Goal: Task Accomplishment & Management: Complete application form

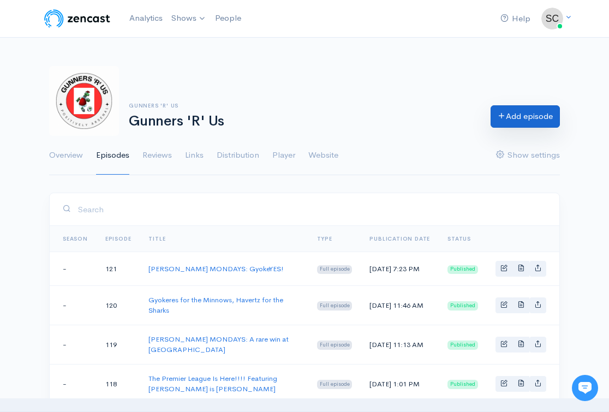
click at [520, 122] on link "Add episode" at bounding box center [525, 116] width 69 height 22
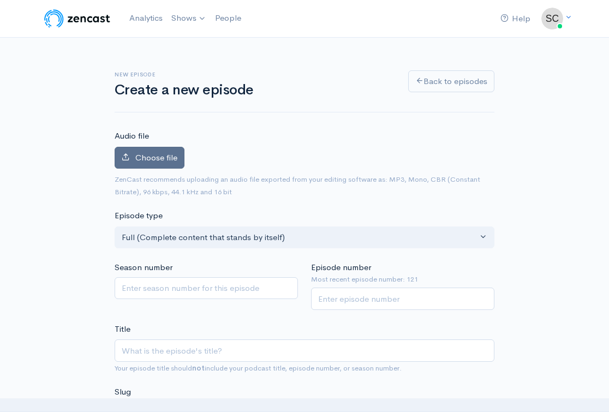
click at [158, 162] on span "Choose file" at bounding box center [156, 157] width 42 height 10
click at [0, 0] on input "Choose file" at bounding box center [0, 0] width 0 height 0
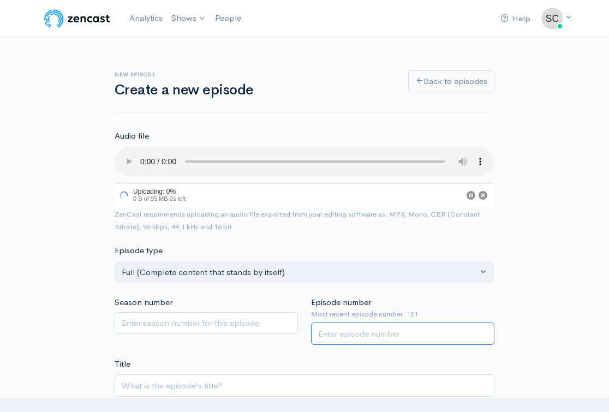
click at [346, 323] on input "Episode number" at bounding box center [402, 334] width 183 height 22
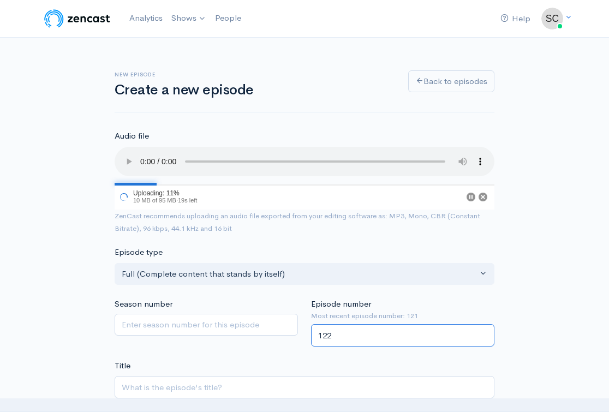
type input "122"
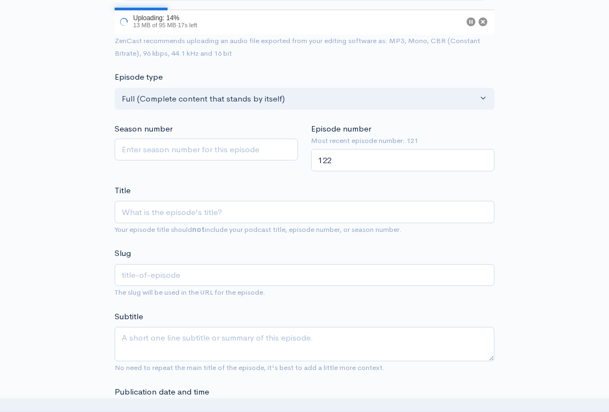
scroll to position [222, 0]
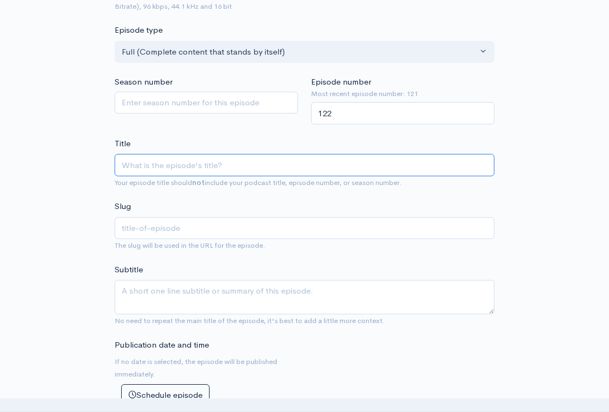
click at [367, 158] on input "Title" at bounding box center [305, 165] width 380 height 22
type input "W"
type input "w"
type input "We"
type input "we"
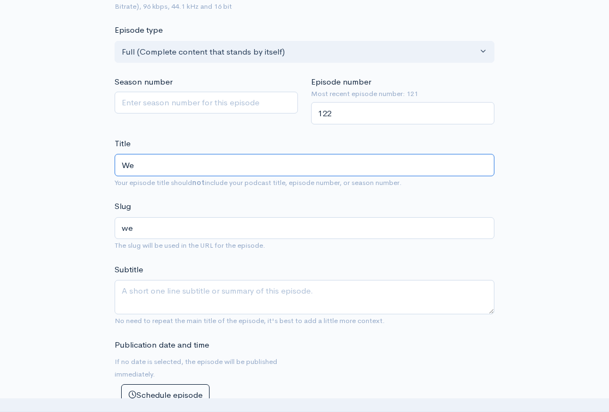
type input "We H"
type input "we-h"
type input "We Ha"
type input "we-ha"
type input "We Hav"
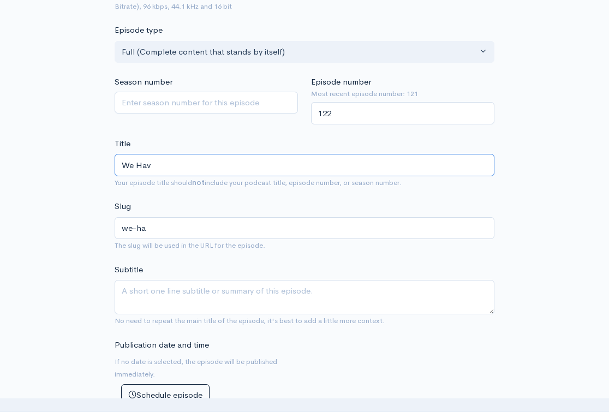
type input "we-hav"
type input "We Have"
type input "we-have"
type input "We Have O"
type input "we-have-o"
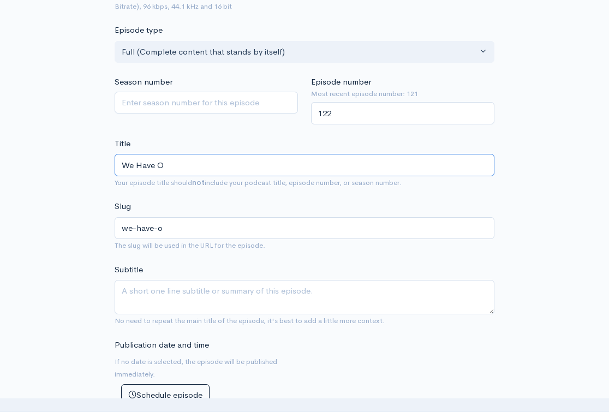
type input "We Have Ou"
type input "we-have-ou"
type input "We Have Our"
type input "we-have-our"
type input "We Have Our O"
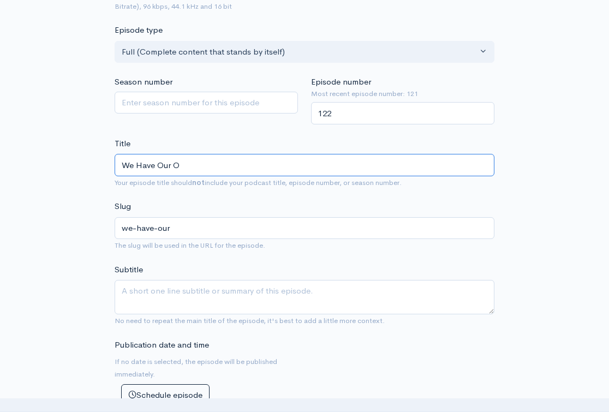
type input "we-have-our-o"
type input "We Have Our Ow"
type input "we-have-our-ow"
type input "We Have Our Own"
type input "we-have-our-own"
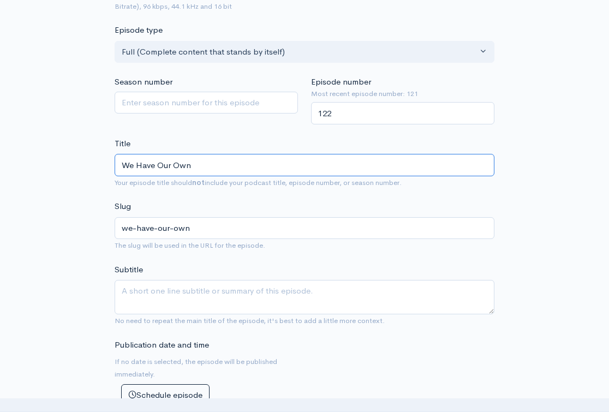
type input "We Have Our Own H"
type input "we-have-our-own-h"
type input "We Have Our Own Ha"
type input "we-have-our-own-ha"
type input "We Have Our Own Har"
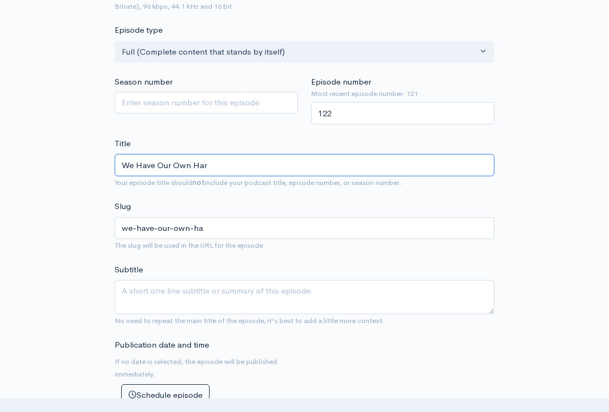
type input "we-have-our-own-har"
type input "We Have Our Own [PERSON_NAME]"
type input "we-have-our-own-[PERSON_NAME]"
type input "We Have Our Own [PERSON_NAME]"
type input "we-have-our-own-[PERSON_NAME]"
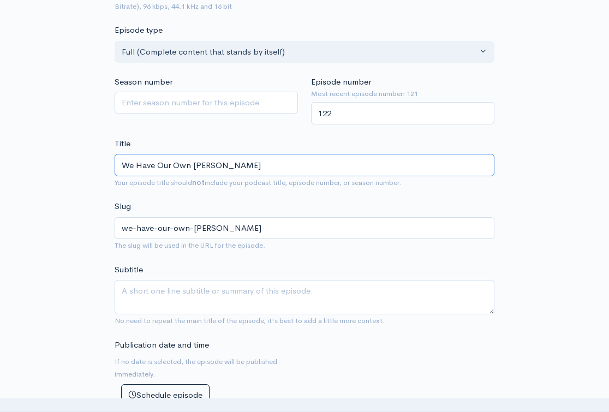
type input "We Have Our Own [PERSON_NAME]"
type input "we-have-our-own-[PERSON_NAME]"
type input "We Have Our Own [PERSON_NAME]"
type input "we-have-our-own-[PERSON_NAME]"
type input "We Have Our Own [PERSON_NAME]"
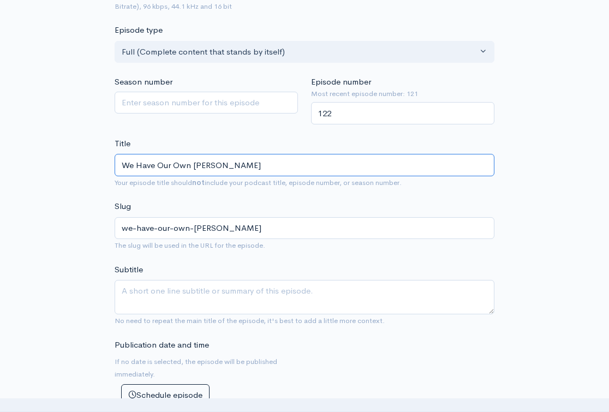
type input "we-have-our-own-[PERSON_NAME]"
type input "We Have Our Own [PERSON_NAME]"
type input "we-have-our-own-[PERSON_NAME]"
type input "We Have Our Own [PERSON_NAME]"
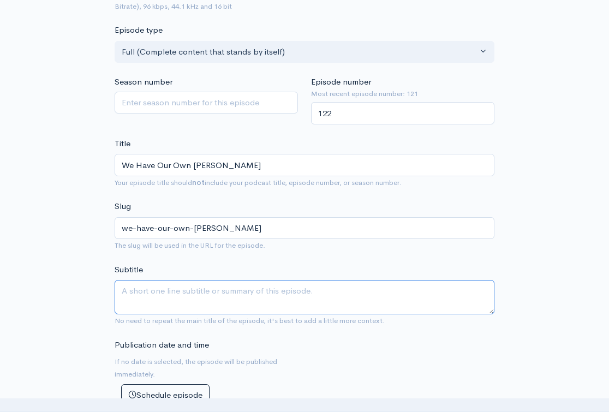
click at [332, 281] on textarea "Subtitle" at bounding box center [305, 297] width 380 height 34
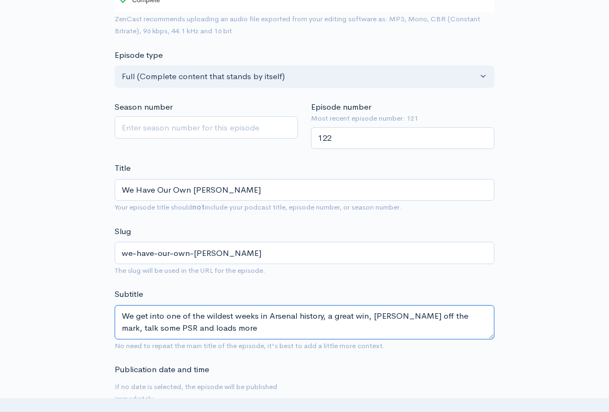
drag, startPoint x: 122, startPoint y: 296, endPoint x: 230, endPoint y: 337, distance: 115.3
type textarea "We get into one of the wildest weeks in Arsenal history, a great win, [PERSON_N…"
click at [329, 264] on span "The slug will be used in the URL for the episode." at bounding box center [305, 270] width 380 height 13
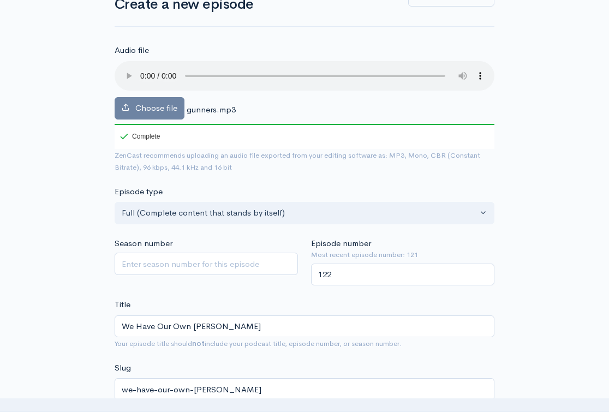
scroll to position [62, 0]
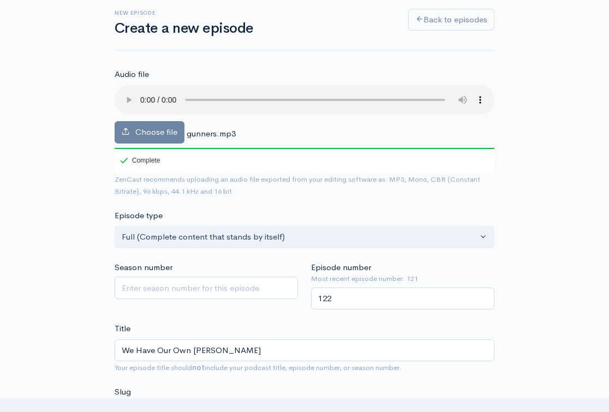
click at [144, 93] on audio at bounding box center [305, 99] width 380 height 29
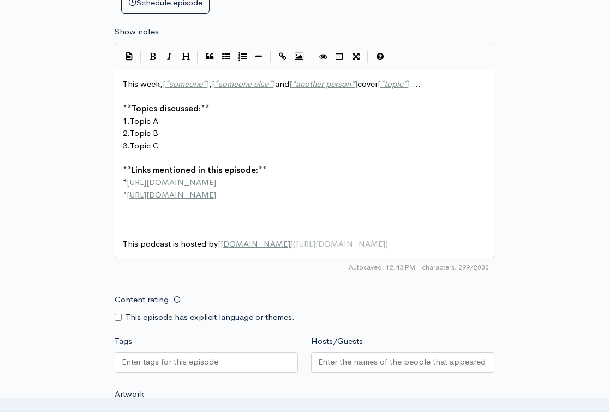
scroll to position [5, 0]
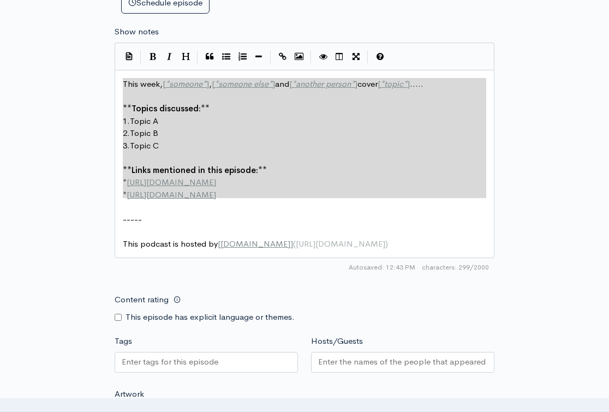
type textarea "This week, [*someone*], [*someone else*] and [*another person*] cover [*topic*]…"
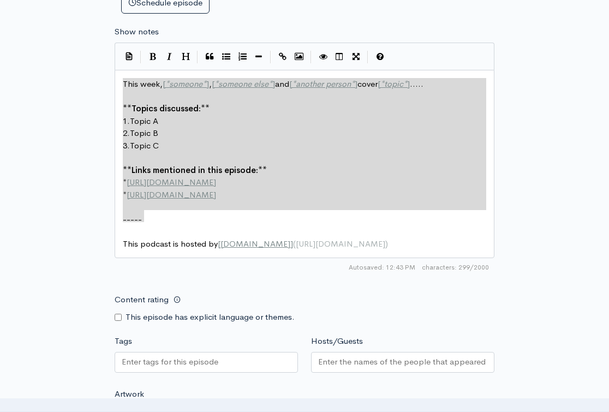
drag, startPoint x: 122, startPoint y: 64, endPoint x: 220, endPoint y: 195, distance: 163.8
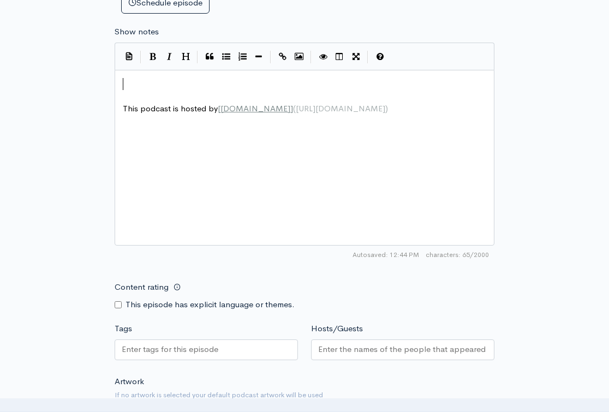
paste textarea "[DOMAIN_NAME]]([URL][DOMAIN_NAME])"
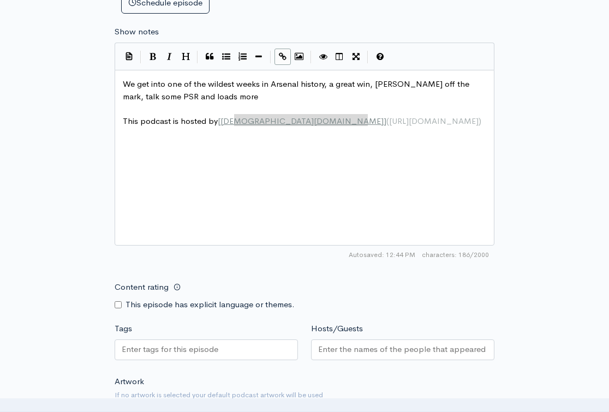
type textarea "[DOMAIN_NAME]]([URL][DOMAIN_NAME])"
drag, startPoint x: 392, startPoint y: 109, endPoint x: 231, endPoint y: 96, distance: 161.0
click at [222, 102] on div "x We get into one of the wildest weeks in Arsenal history, a great win, [PERSON…" at bounding box center [305, 102] width 368 height 53
type textarea "[DOMAIN_NAME]"
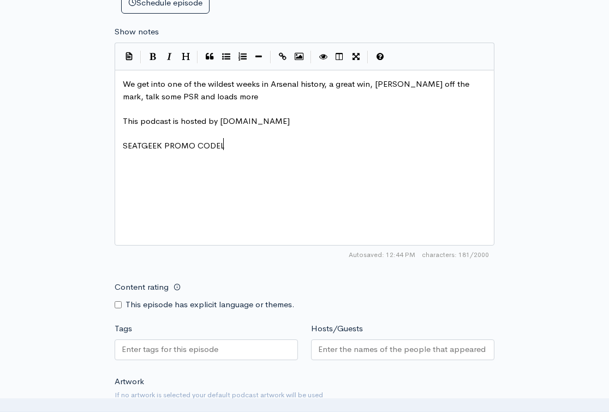
type textarea "SEATGEEK PROMO CODEL"
type textarea ":TB"
type textarea "TBAWRESTLIMG"
type textarea "NG for $20 off your first purchase"
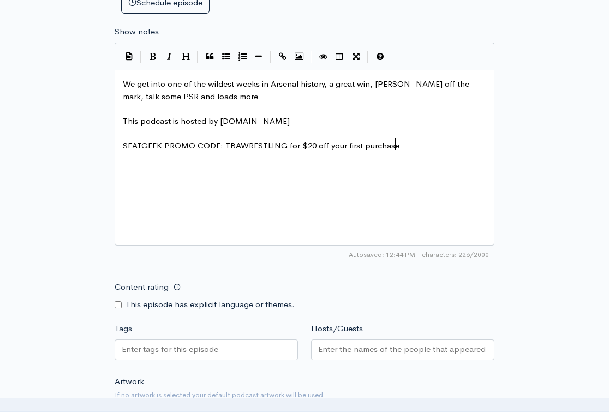
scroll to position [5, 123]
type textarea "WHATNO"
type textarea "T £10 CREDI T"
type textarea "T 0"
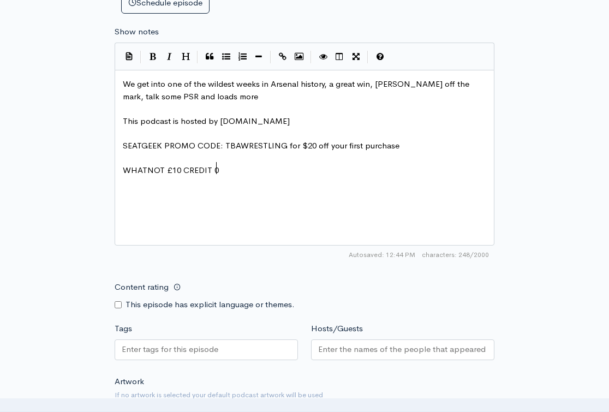
scroll to position [5, 13]
type textarea "-"
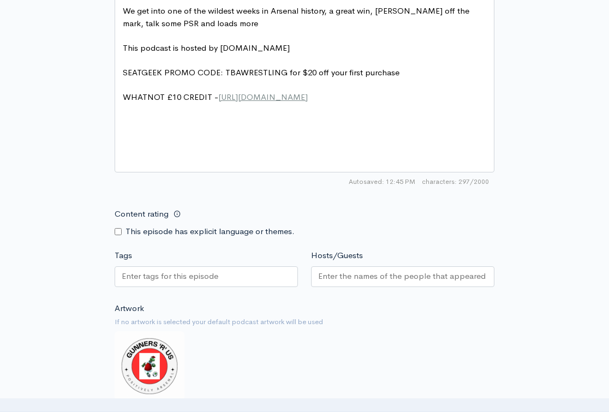
scroll to position [763, 0]
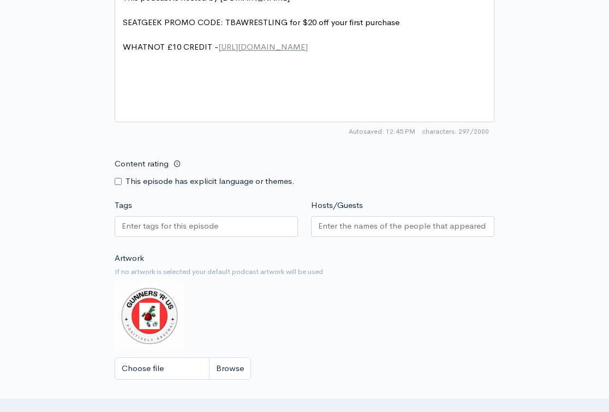
click at [231, 216] on div at bounding box center [206, 226] width 183 height 21
